Goal: Transaction & Acquisition: Purchase product/service

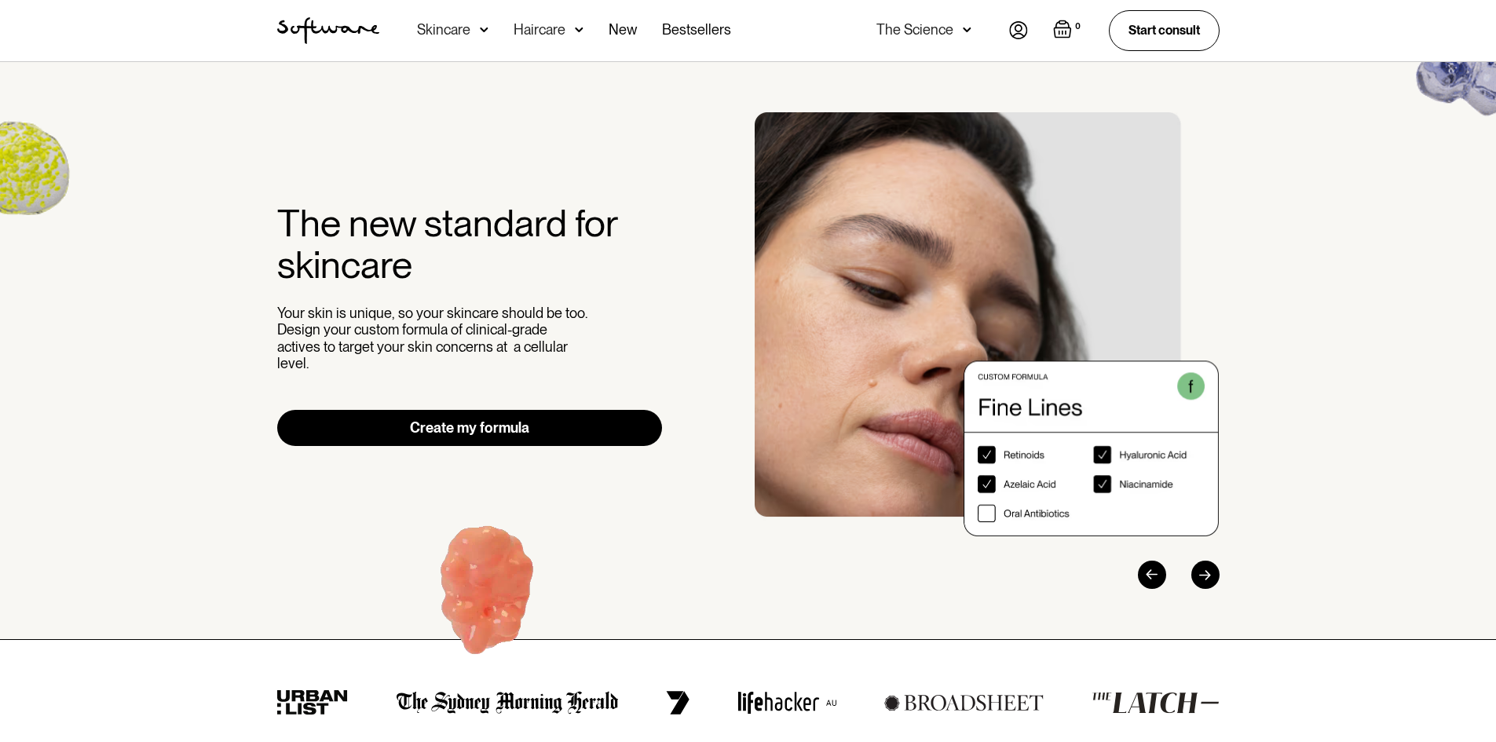
click at [458, 30] on div "Skincare" at bounding box center [443, 30] width 53 height 16
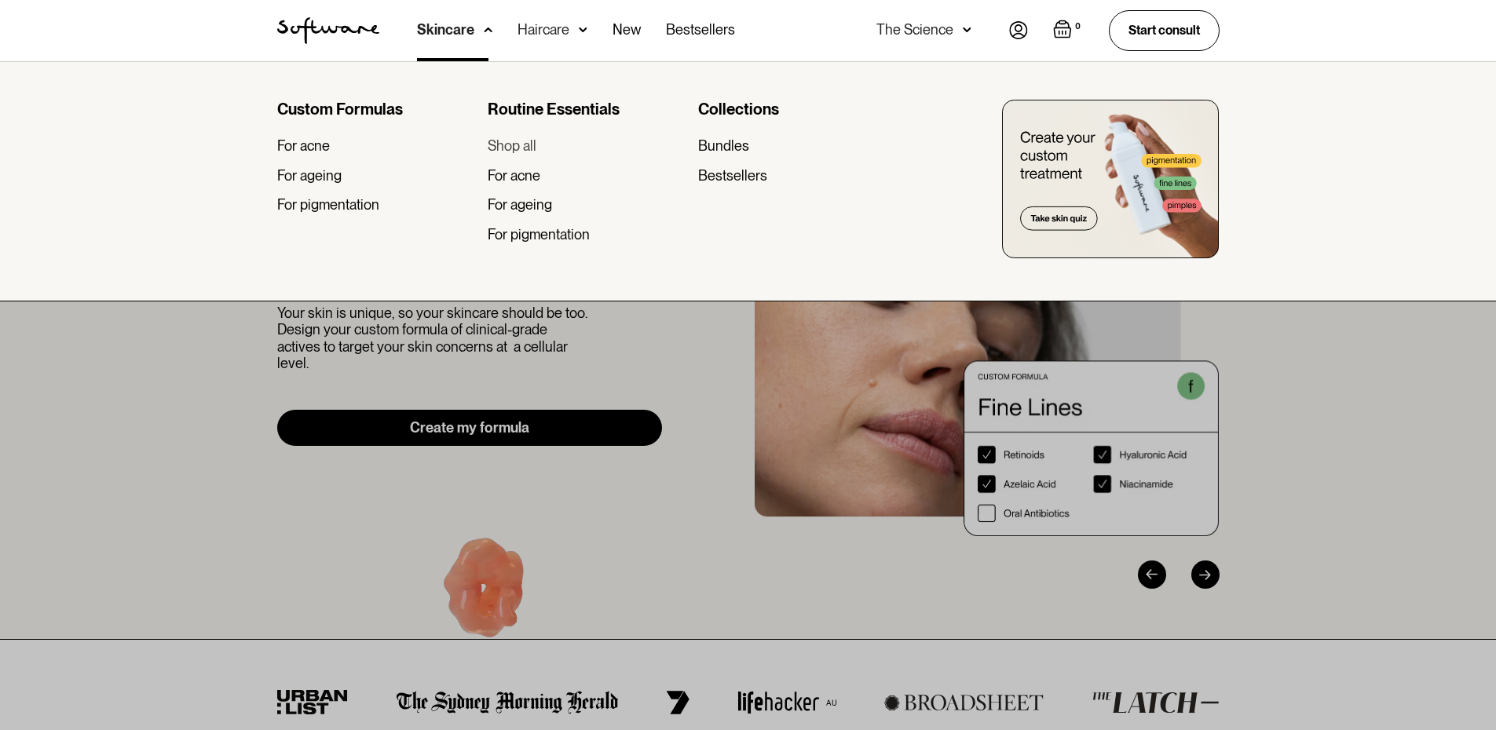
click at [517, 145] on div "Shop all" at bounding box center [512, 145] width 49 height 17
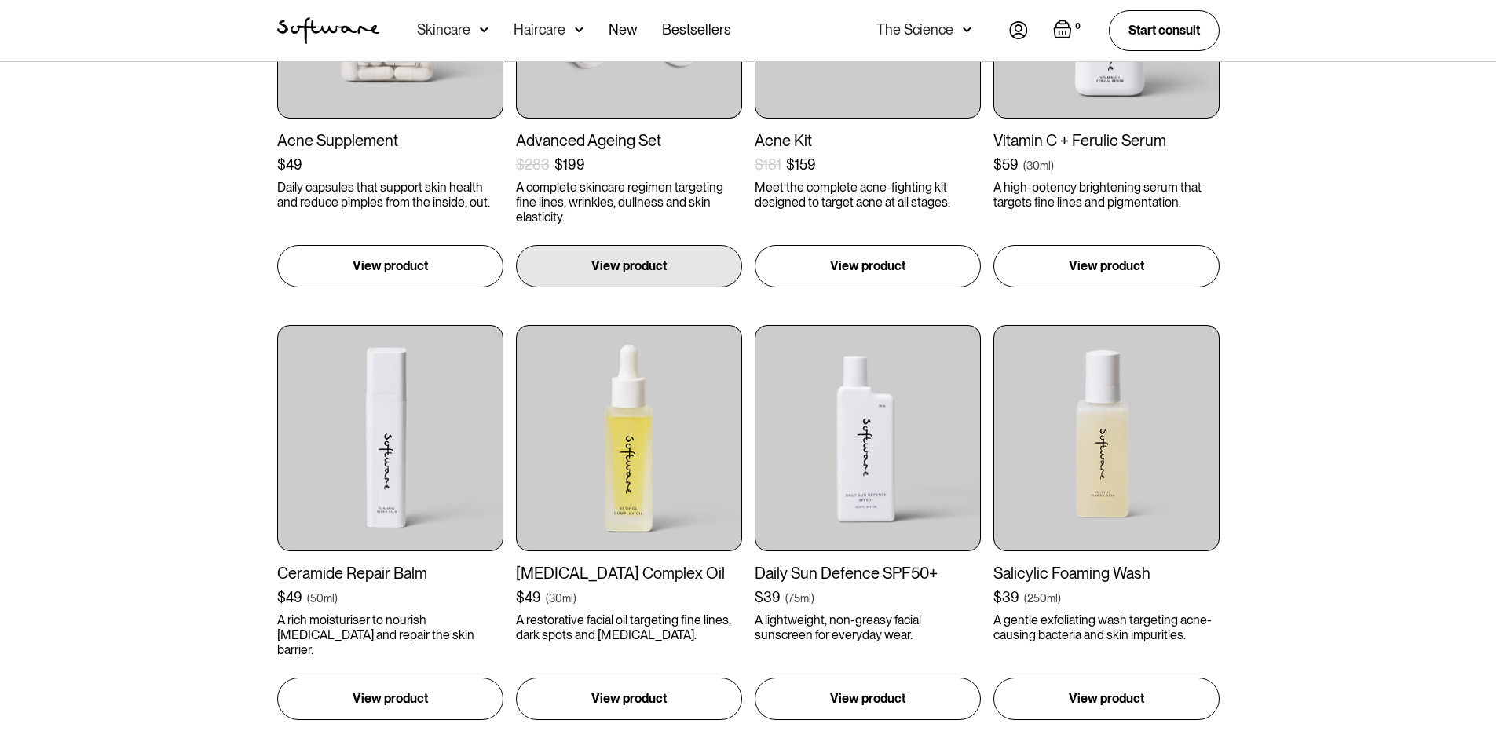
scroll to position [1335, 0]
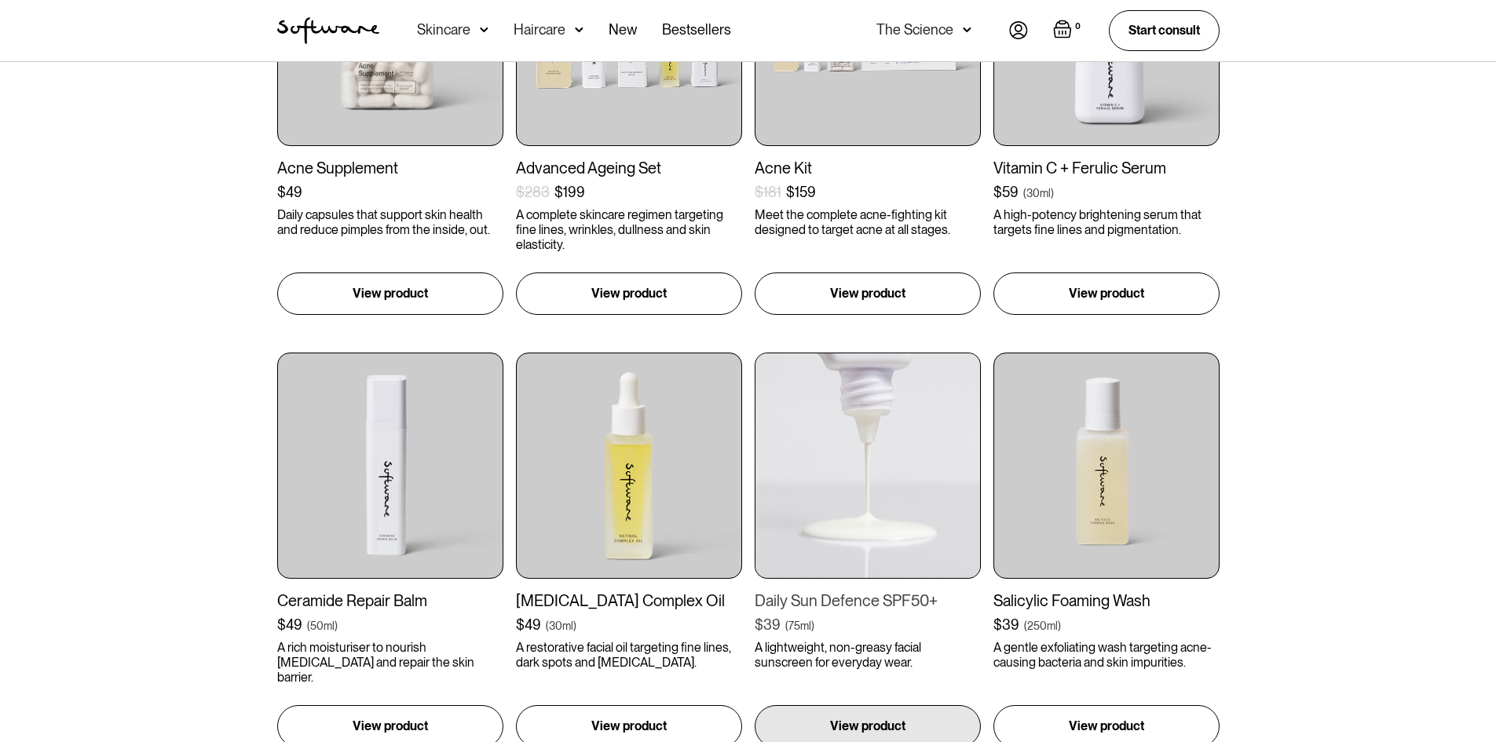
click at [889, 466] on img at bounding box center [868, 466] width 226 height 226
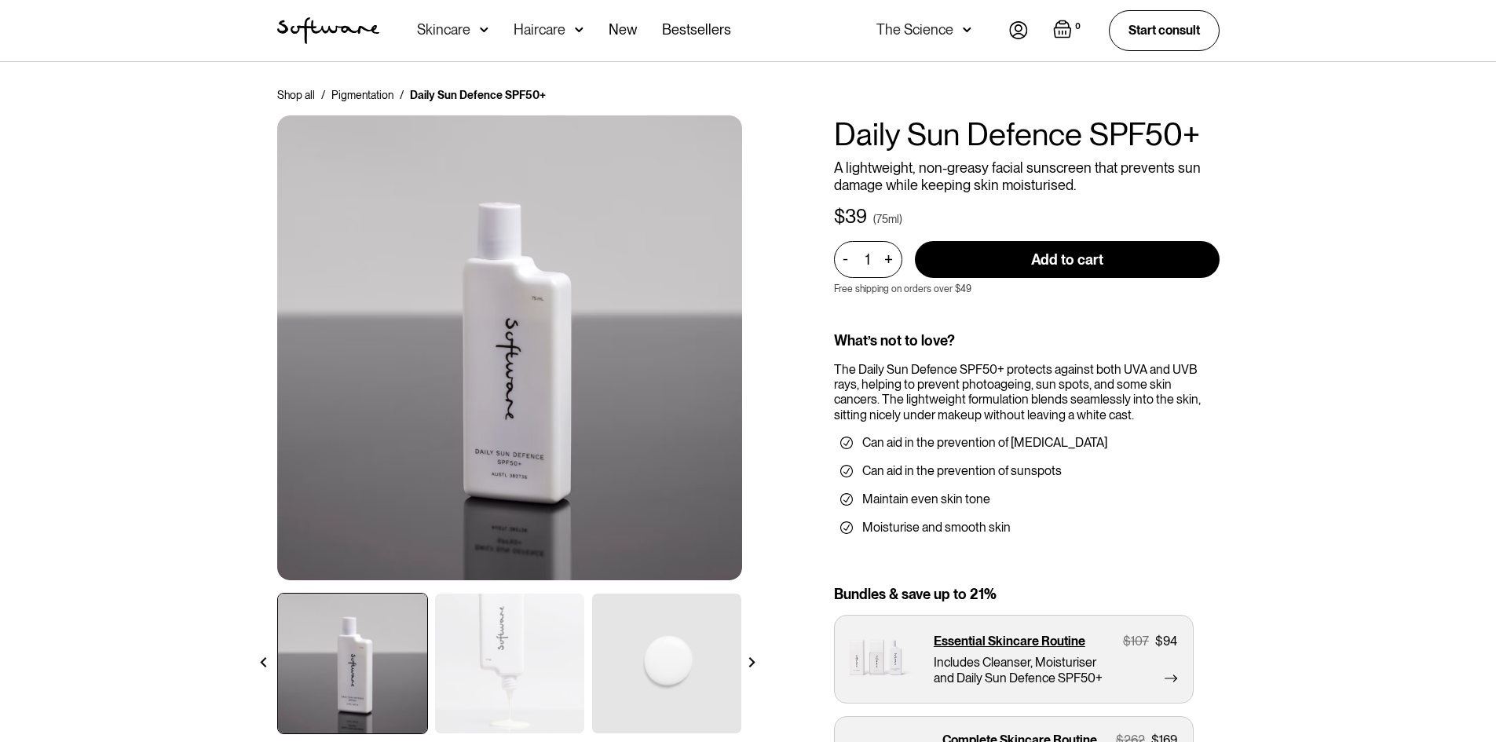
click at [445, 35] on div "Skincare" at bounding box center [443, 30] width 53 height 16
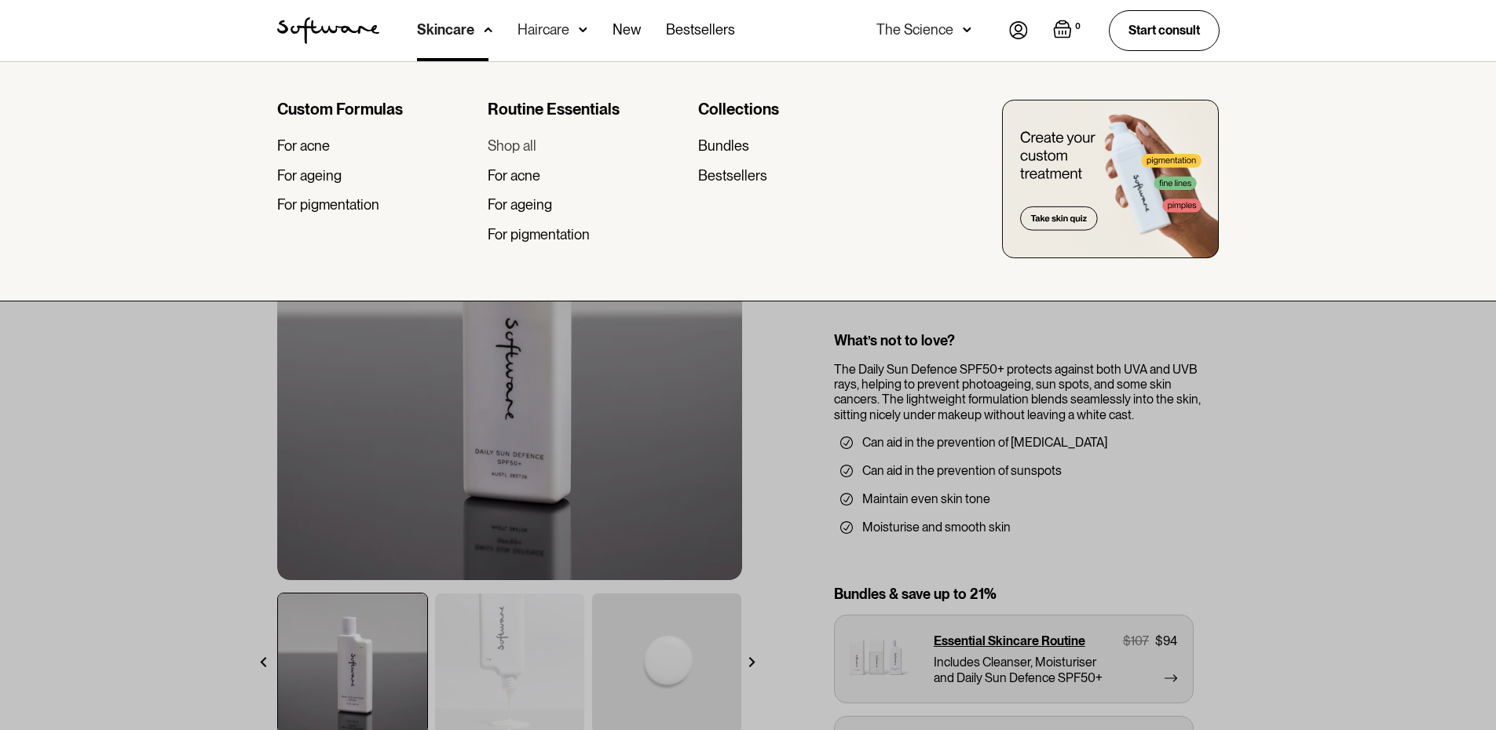
click at [524, 142] on div "Shop all" at bounding box center [512, 145] width 49 height 17
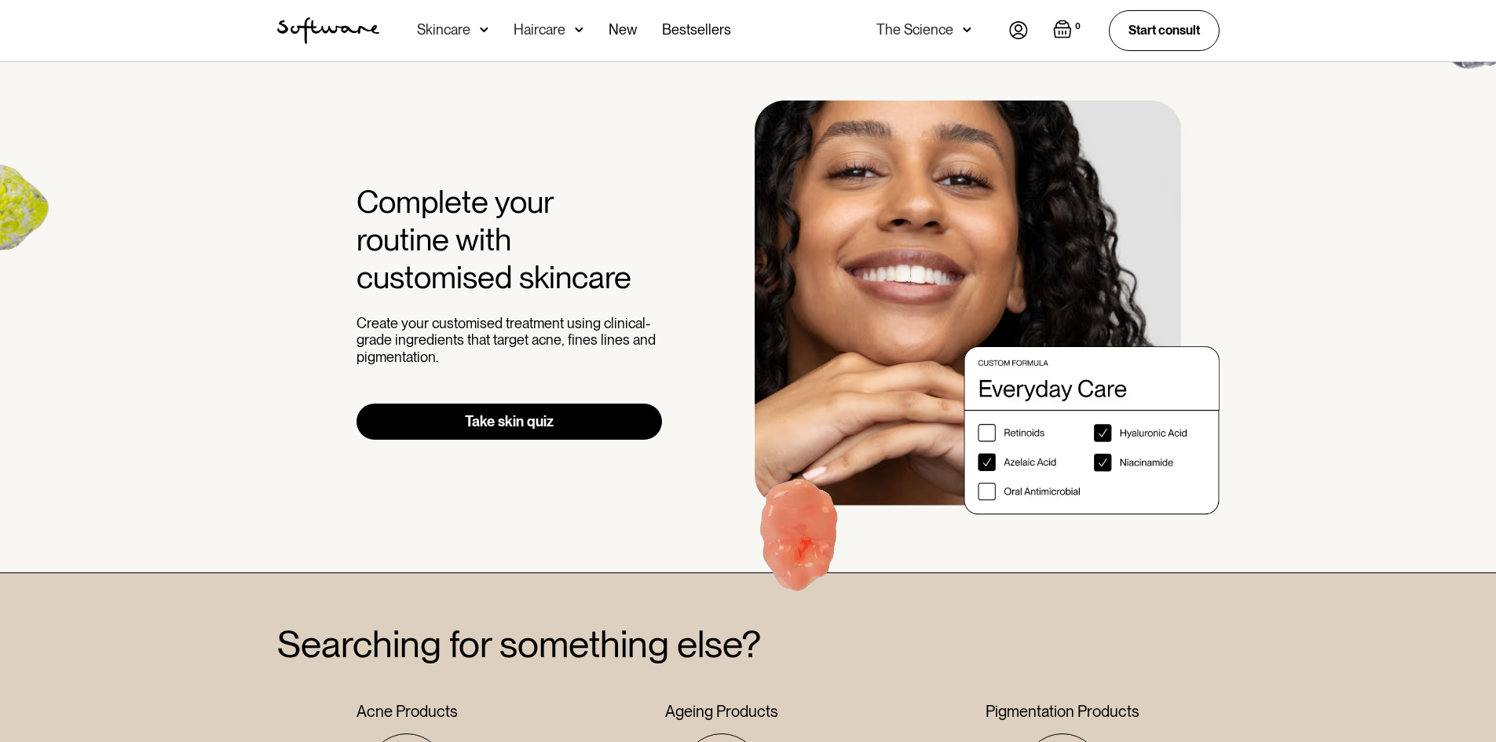
scroll to position [2591, 0]
